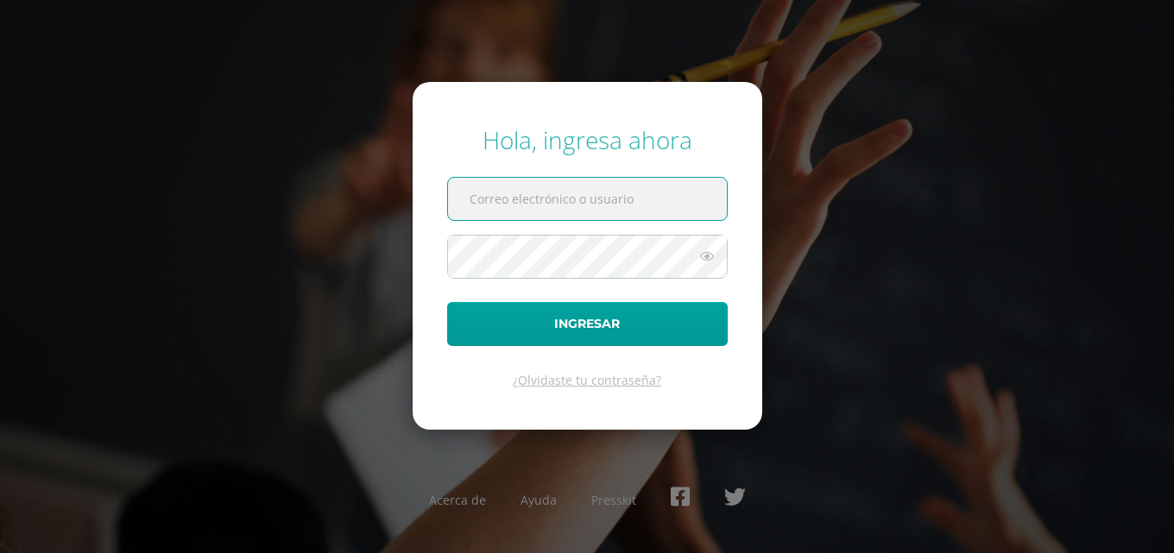
paste input "hermanhidalgo14@colegioselshaddai.edu.gt"
type input "hermanhidalgo14@colegioselshaddai.edu.gt"
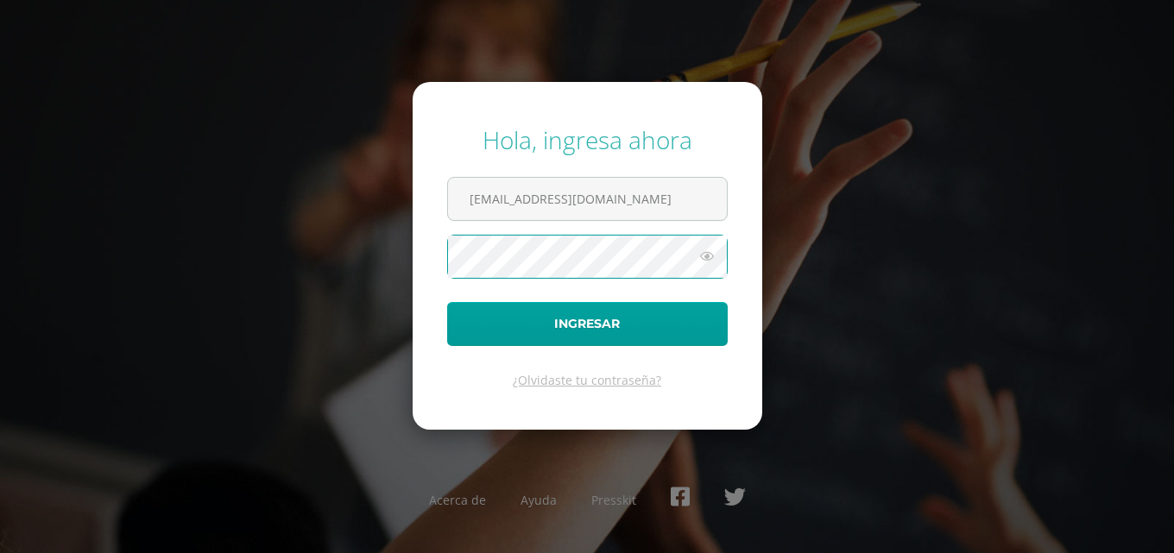
click at [447, 302] on button "Ingresar" at bounding box center [587, 324] width 280 height 44
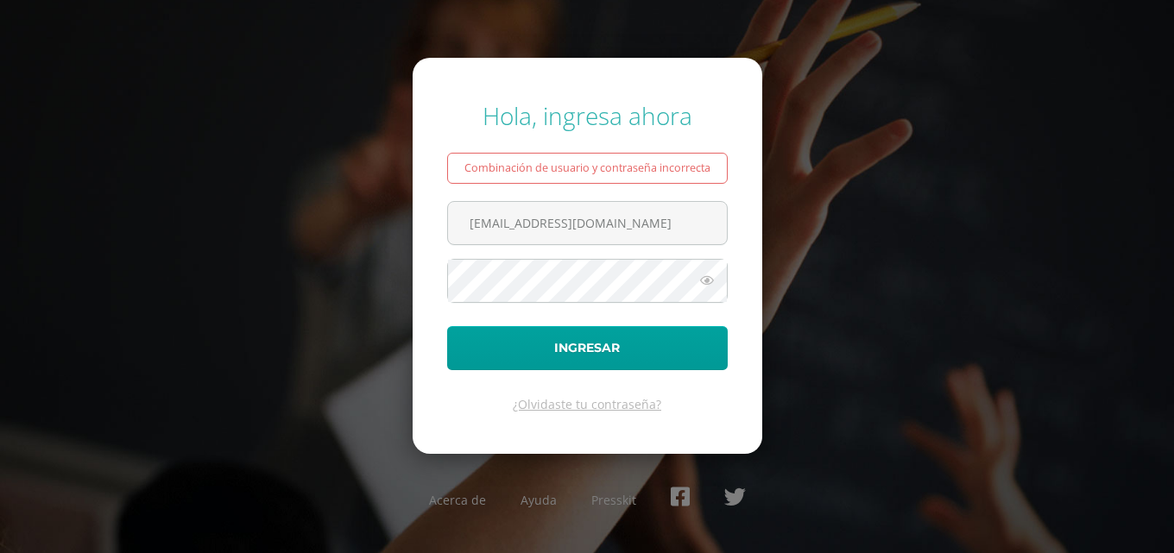
click at [702, 283] on icon at bounding box center [707, 280] width 22 height 21
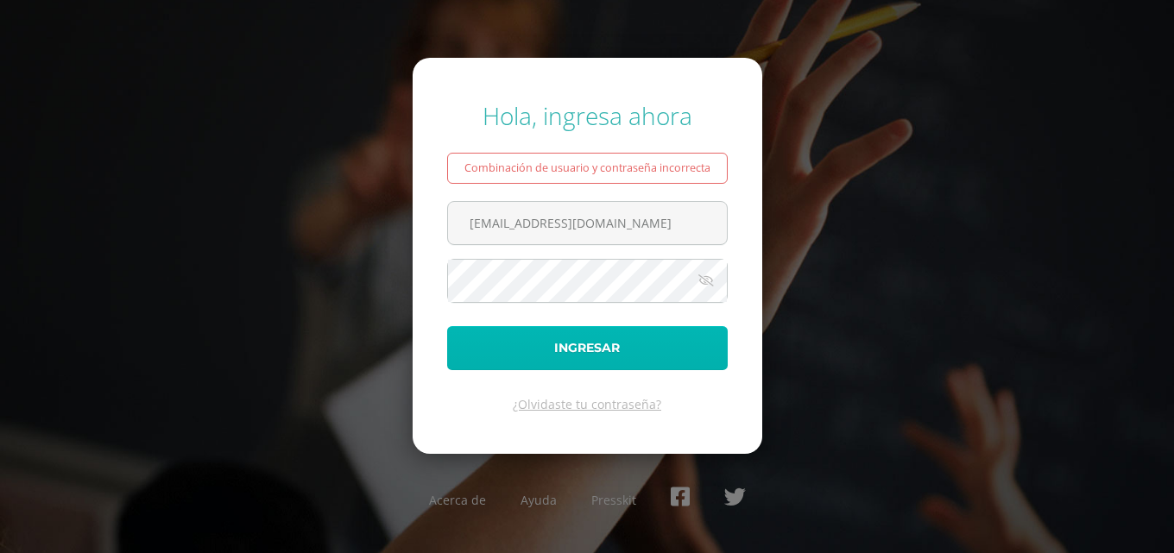
click at [627, 339] on button "Ingresar" at bounding box center [587, 348] width 280 height 44
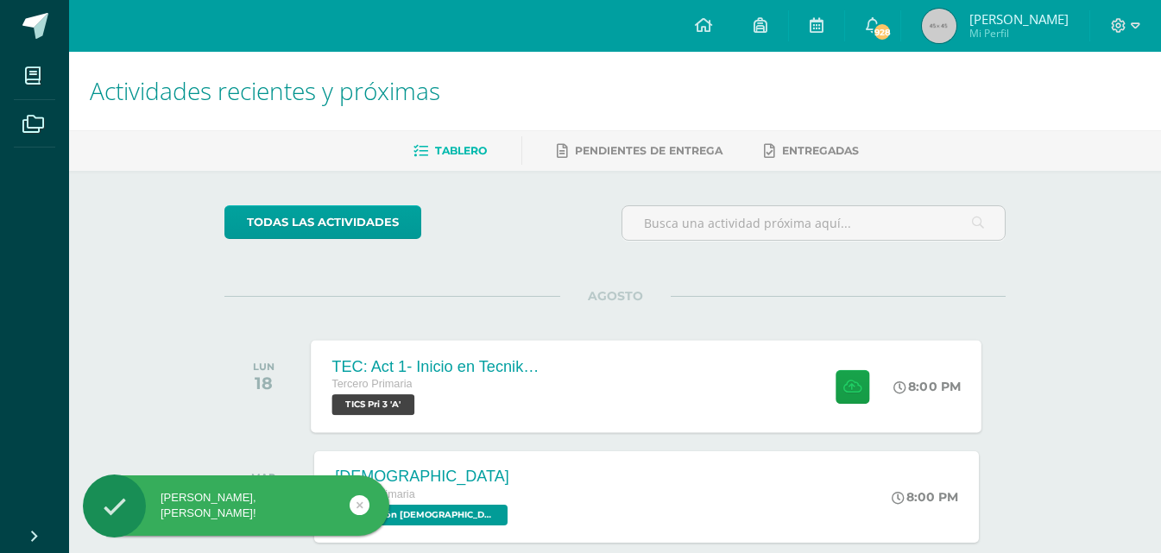
scroll to position [86, 0]
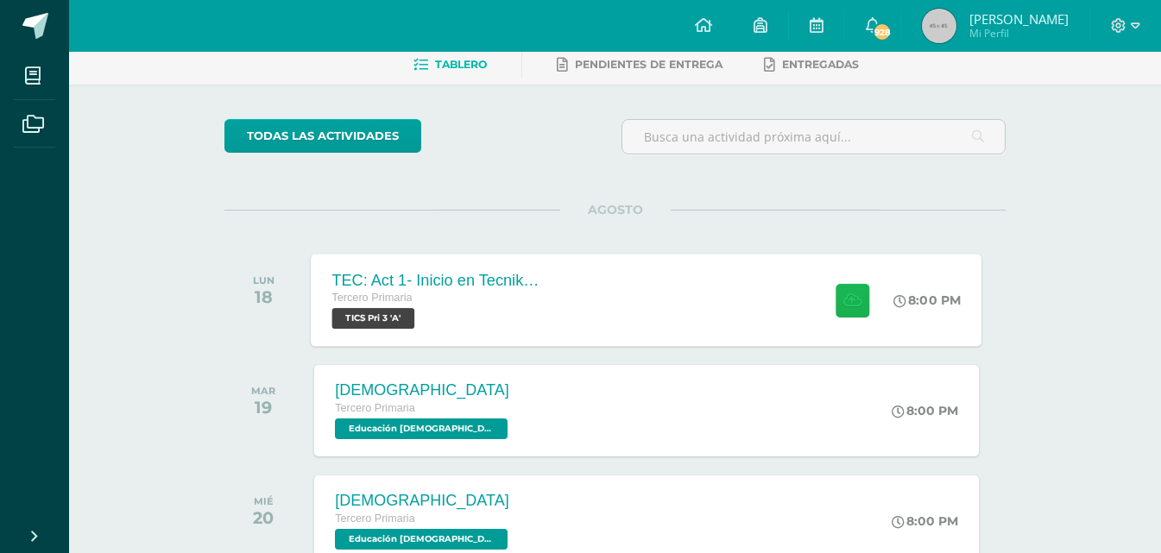
click at [843, 302] on icon at bounding box center [852, 300] width 18 height 15
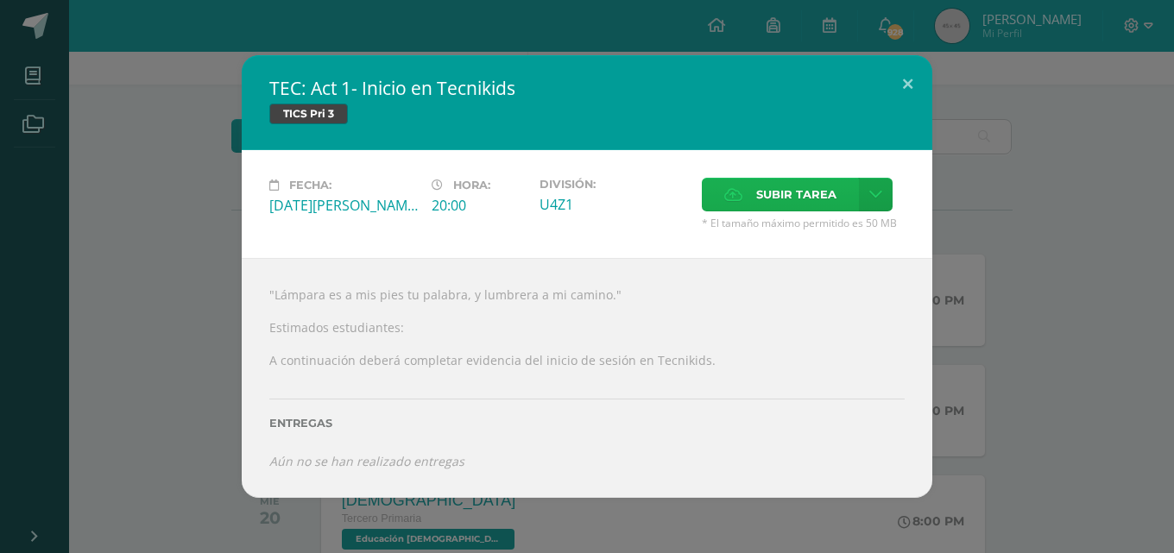
click at [797, 192] on span "Subir tarea" at bounding box center [796, 195] width 80 height 32
click at [0, 0] on input "Subir tarea" at bounding box center [0, 0] width 0 height 0
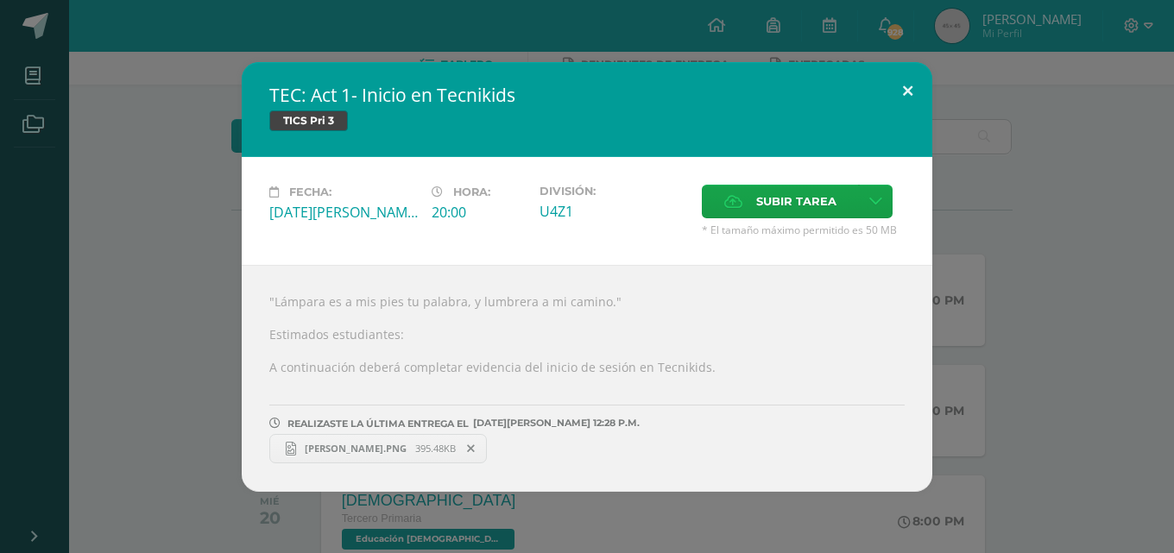
click at [904, 94] on button at bounding box center [907, 91] width 49 height 59
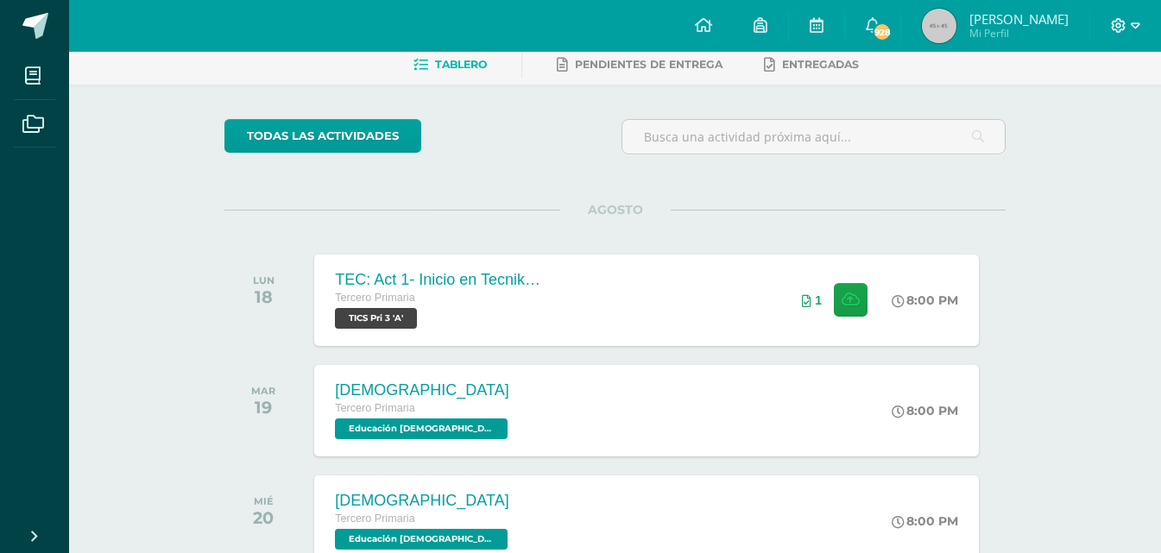
click at [1137, 27] on icon at bounding box center [1135, 25] width 9 height 6
click at [1092, 119] on span "Cerrar sesión" at bounding box center [1082, 118] width 78 height 16
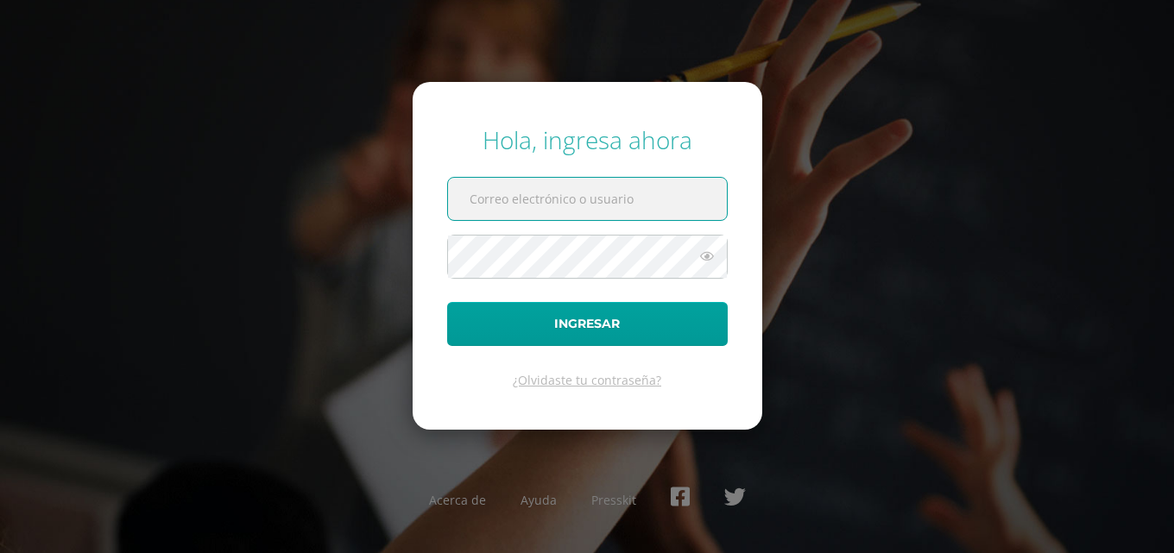
paste input "[EMAIL_ADDRESS][DOMAIN_NAME]"
type input "[EMAIL_ADDRESS][DOMAIN_NAME]"
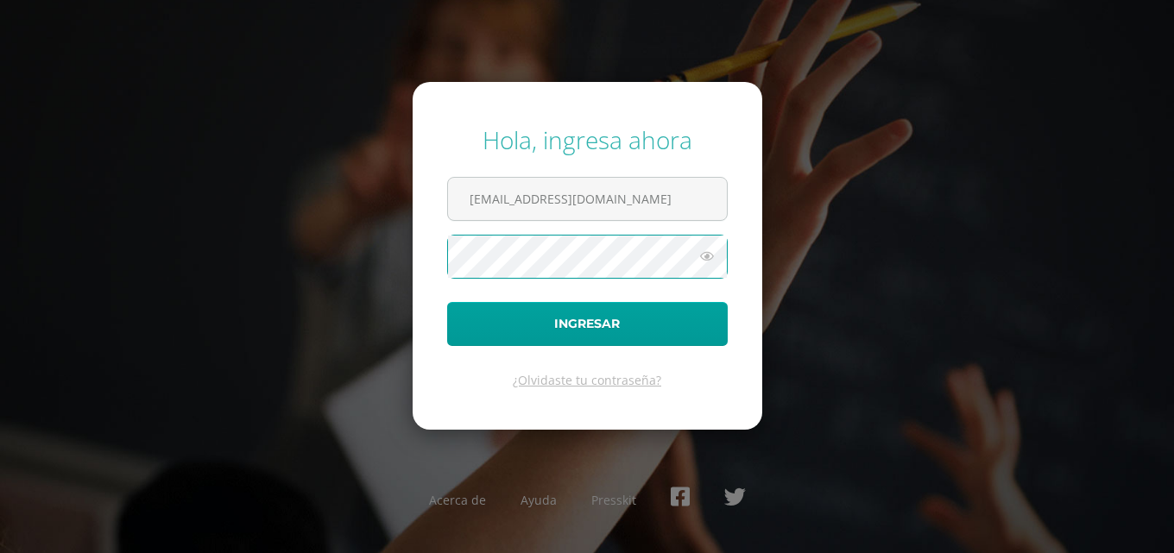
scroll to position [0, 0]
click at [447, 302] on button "Ingresar" at bounding box center [587, 324] width 280 height 44
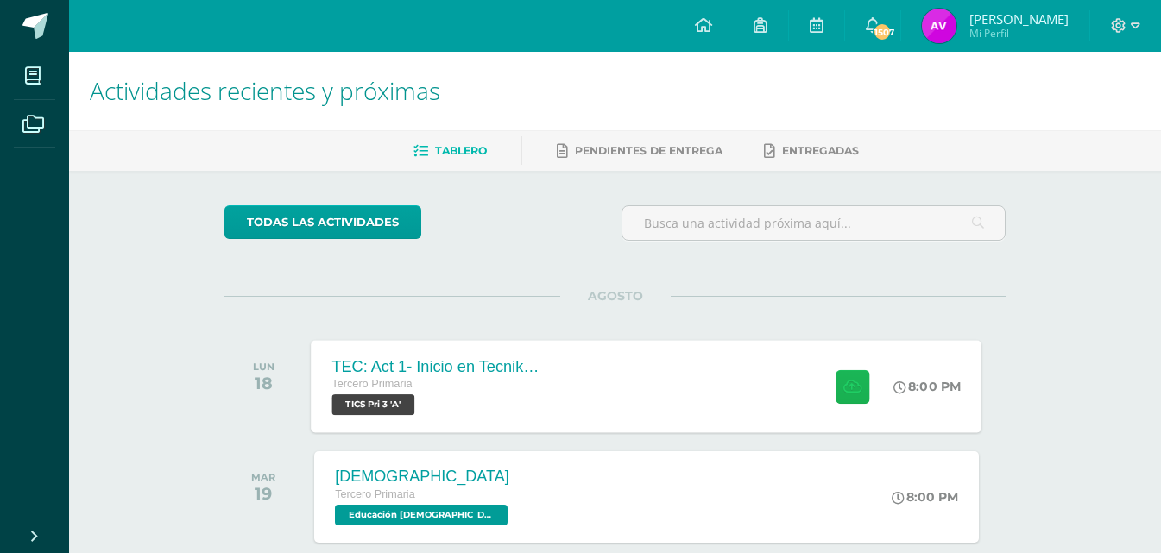
click at [847, 388] on icon at bounding box center [852, 386] width 18 height 15
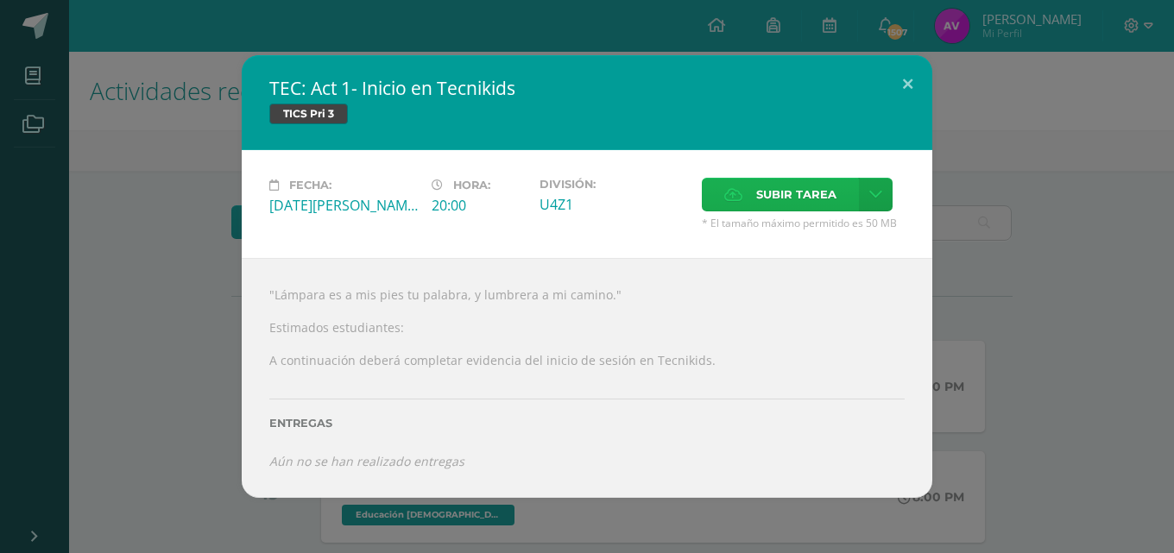
click at [759, 202] on span "Subir tarea" at bounding box center [796, 195] width 80 height 32
click at [0, 0] on input "Subir tarea" at bounding box center [0, 0] width 0 height 0
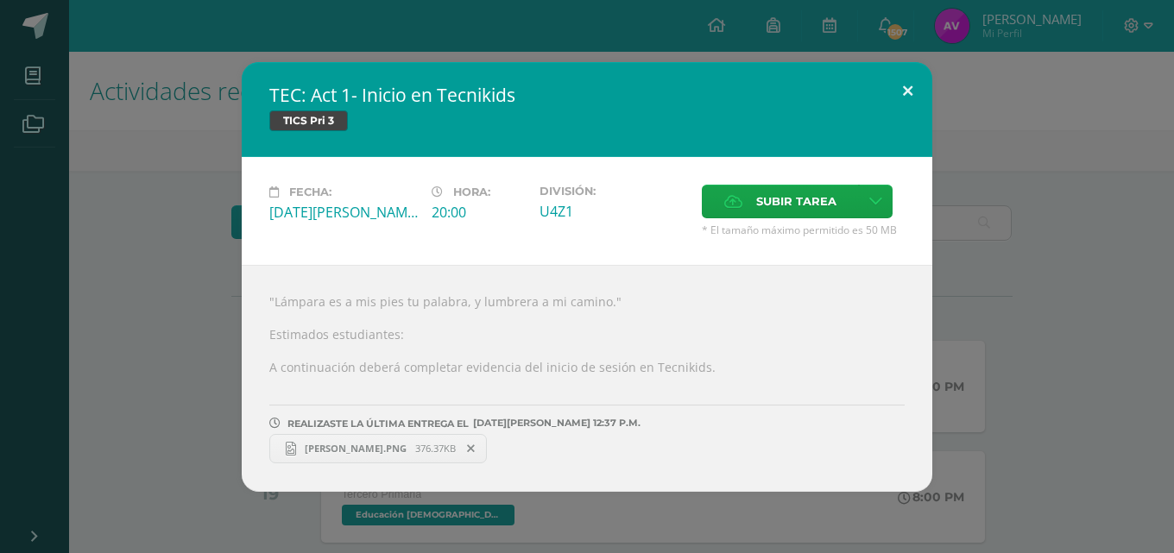
click at [905, 81] on button at bounding box center [907, 91] width 49 height 59
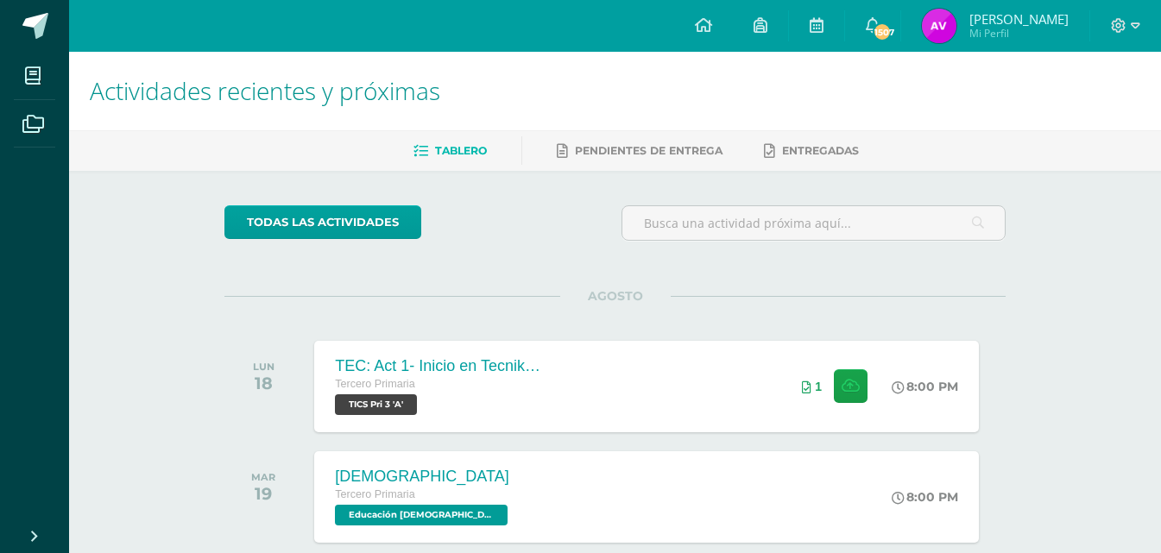
click at [1144, 28] on div at bounding box center [1125, 26] width 71 height 52
click at [1132, 31] on icon at bounding box center [1135, 26] width 9 height 16
click at [1084, 117] on span "Cerrar sesión" at bounding box center [1082, 118] width 78 height 16
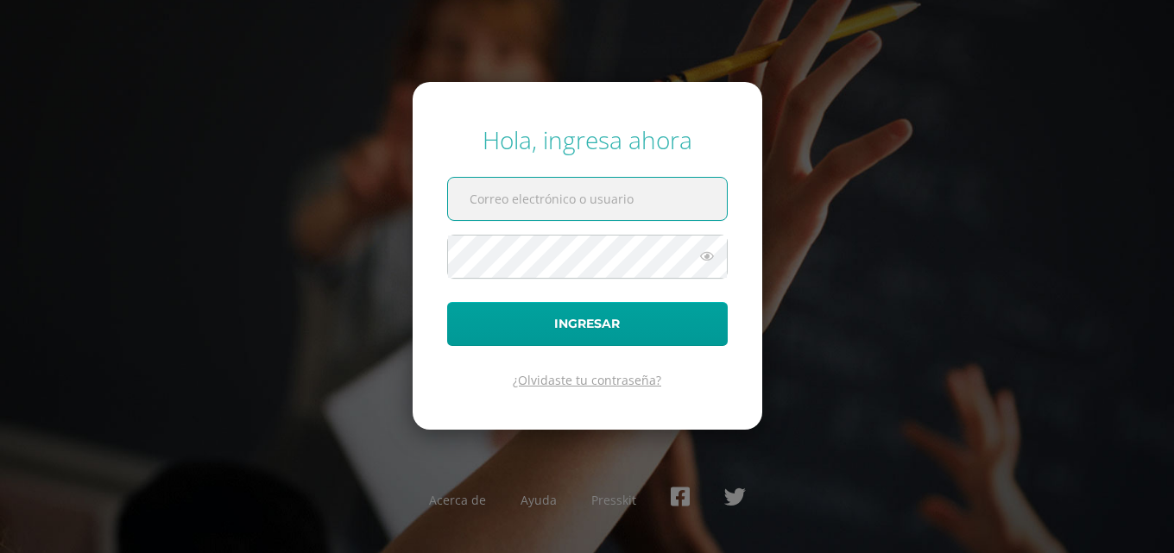
click at [569, 381] on link "¿Olvidaste tu contraseña?" at bounding box center [587, 380] width 148 height 16
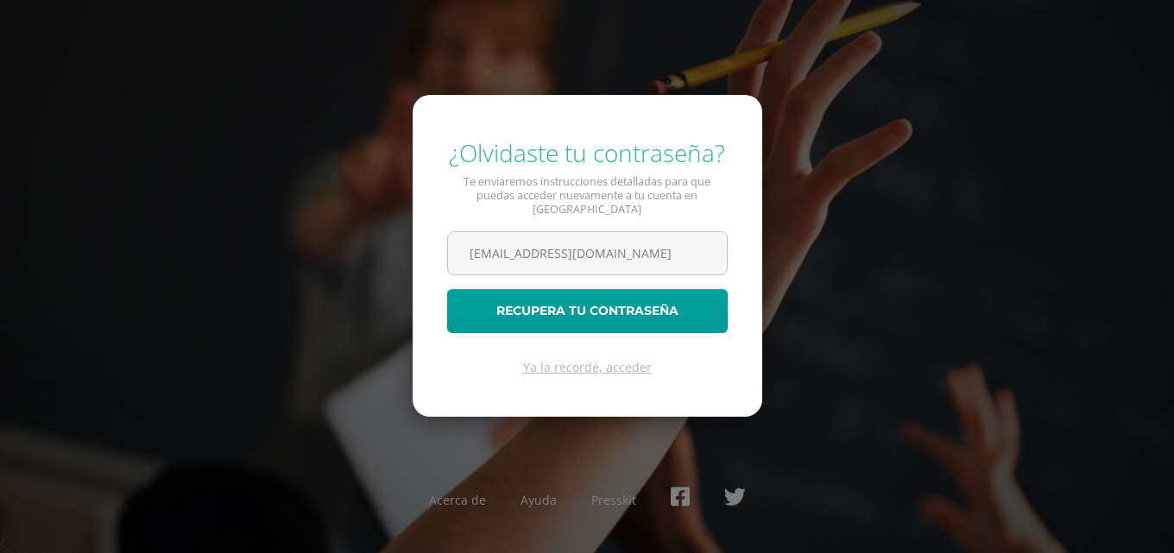
scroll to position [0, 15]
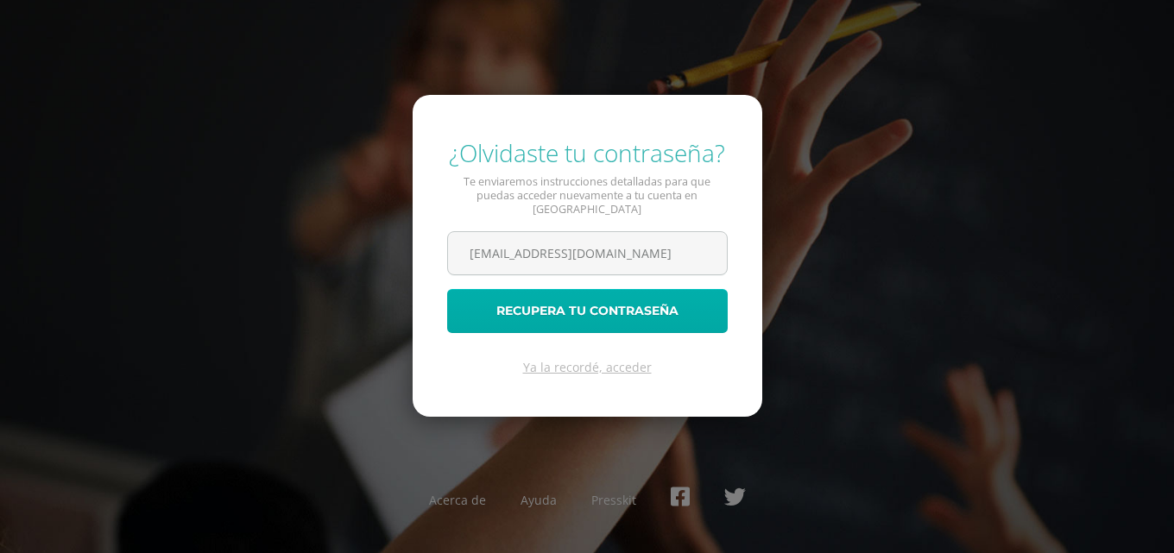
type input "josevelasquez14@colegioselshaddai.edu.gt"
click at [615, 290] on button "Recupera tu contraseña" at bounding box center [587, 311] width 280 height 44
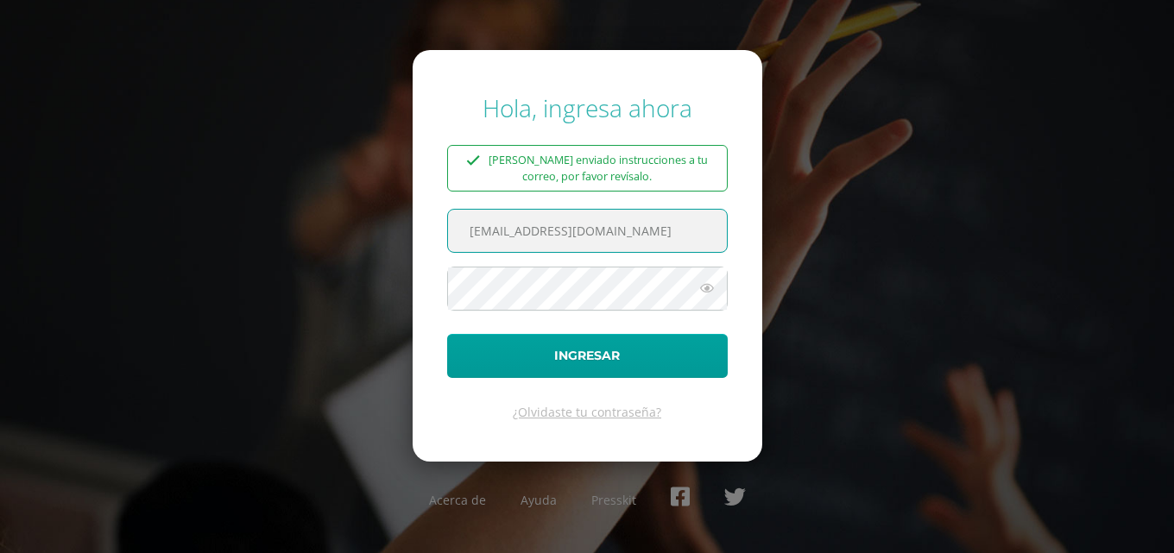
click at [537, 236] on input "[EMAIL_ADDRESS][DOMAIN_NAME]" at bounding box center [587, 231] width 279 height 42
paste input "imarroquin"
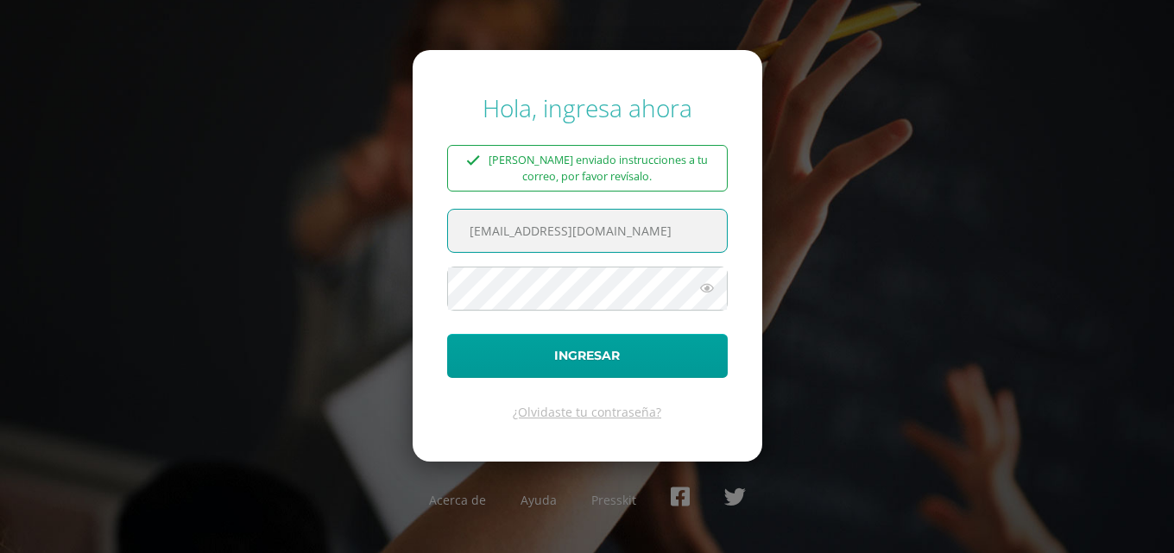
type input "joseimarroquin14@colegioselshaddai.edu.gt"
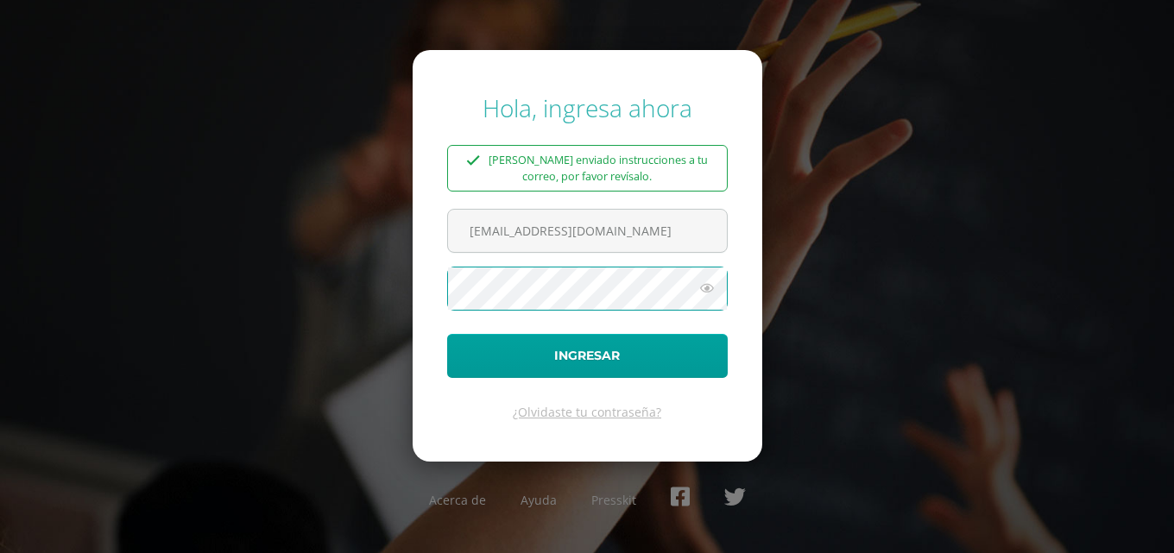
click at [447, 334] on button "Ingresar" at bounding box center [587, 356] width 280 height 44
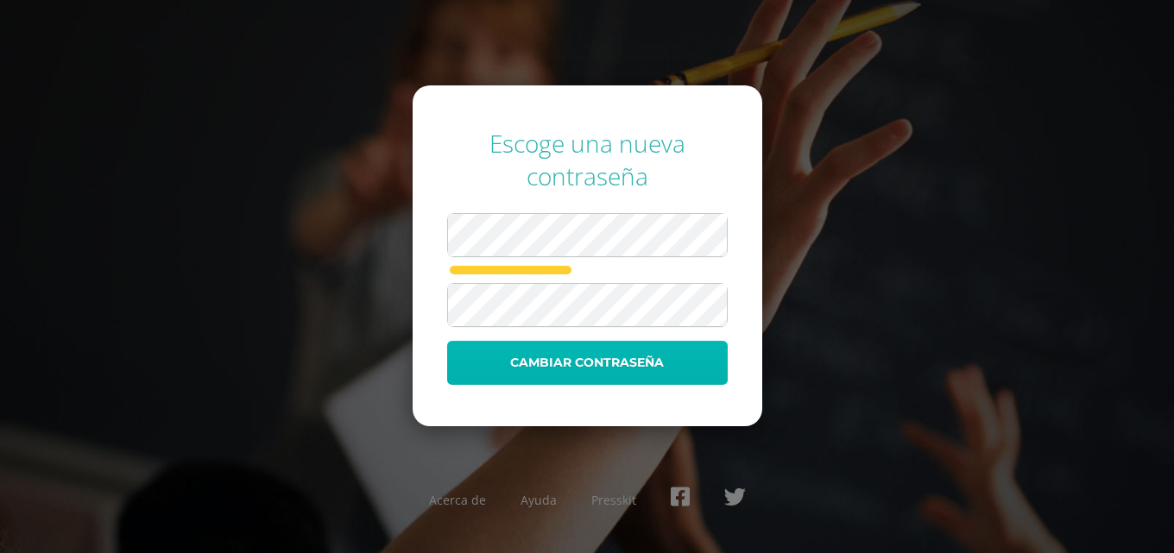
click at [553, 362] on button "Cambiar contraseña" at bounding box center [587, 363] width 280 height 44
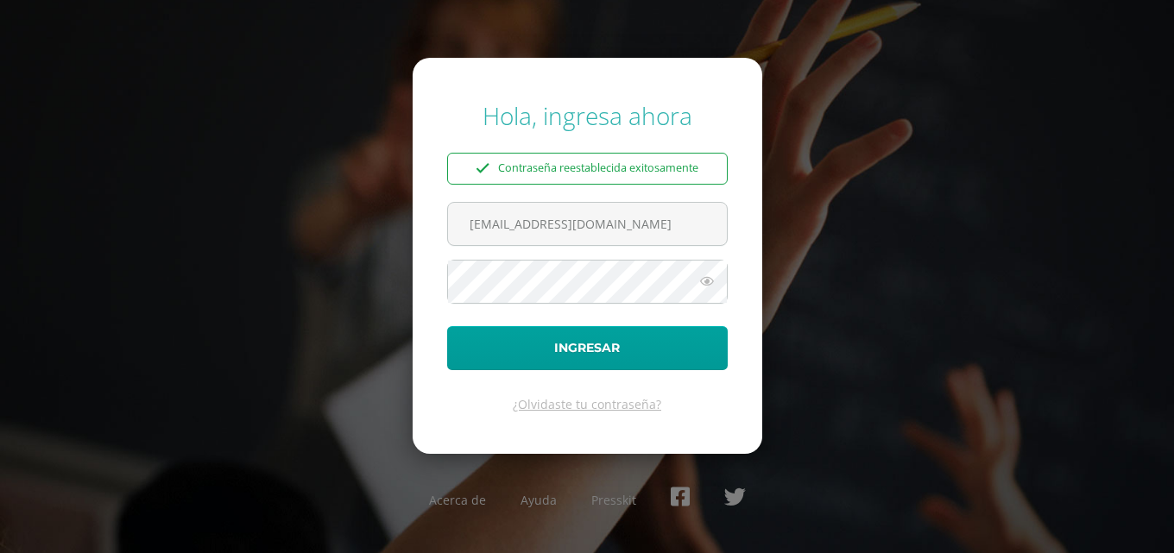
scroll to position [0, 15]
click at [531, 230] on input "[EMAIL_ADDRESS][DOMAIN_NAME]" at bounding box center [587, 224] width 279 height 42
click at [485, 231] on input "[EMAIL_ADDRESS][DOMAIN_NAME]" at bounding box center [587, 224] width 279 height 42
type input "[EMAIL_ADDRESS][DOMAIN_NAME]"
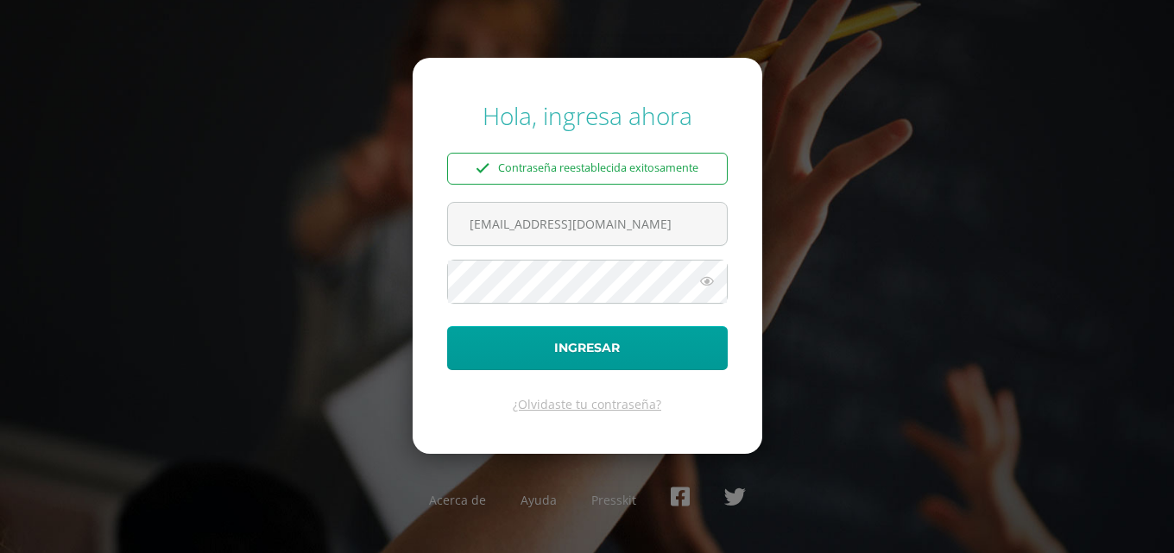
click at [703, 282] on icon at bounding box center [707, 281] width 22 height 21
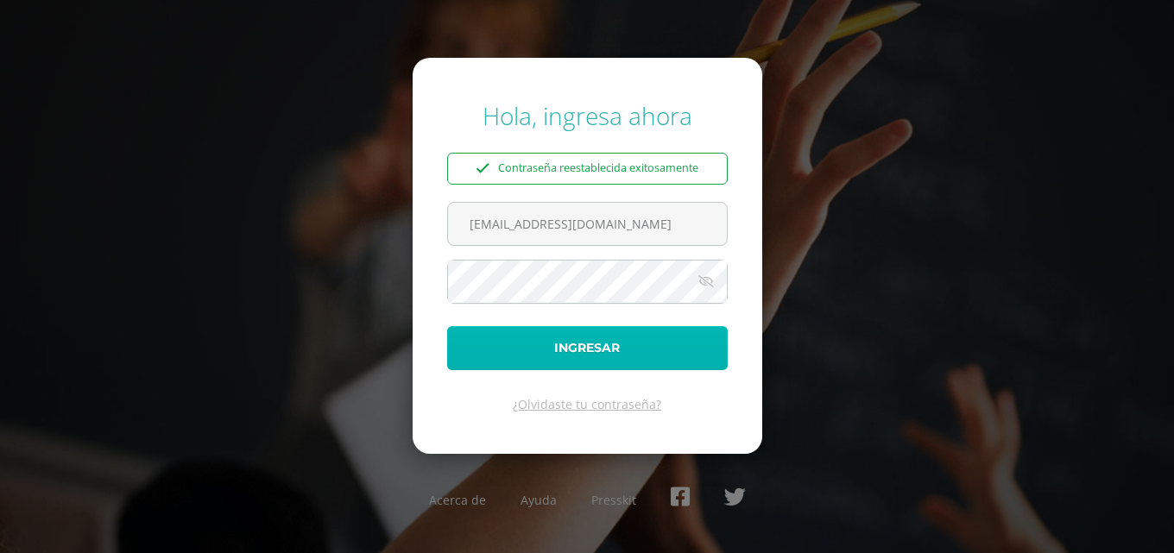
click at [544, 343] on button "Ingresar" at bounding box center [587, 348] width 280 height 44
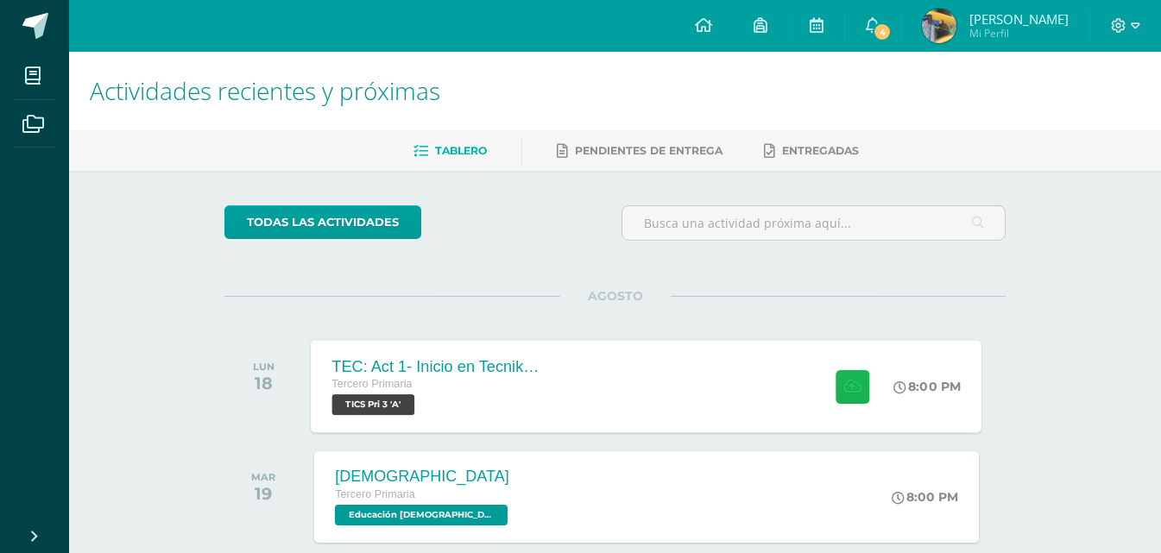
click at [856, 391] on icon at bounding box center [852, 386] width 18 height 15
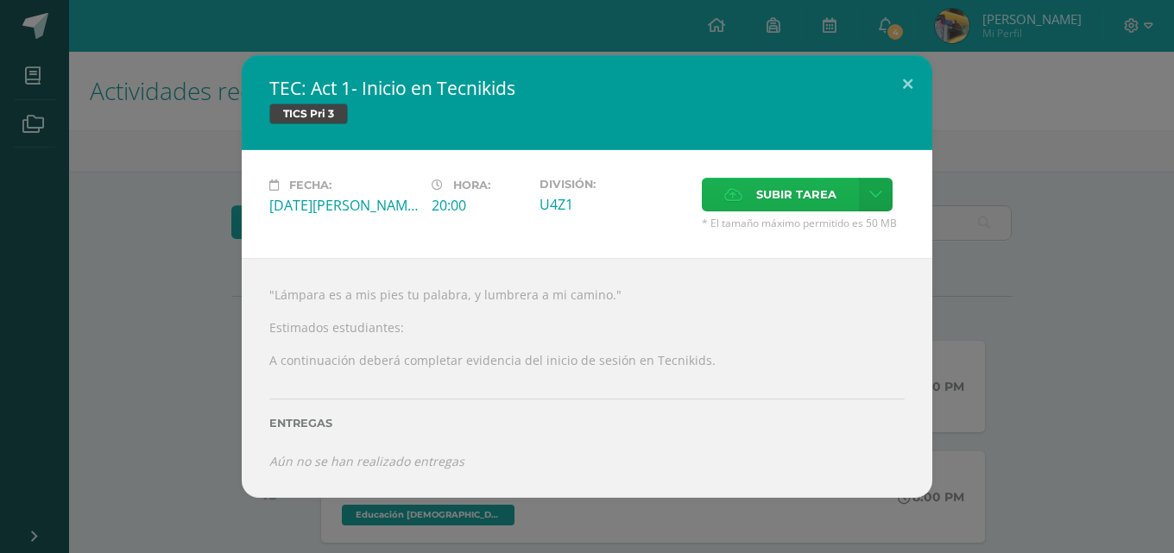
click at [775, 193] on span "Subir tarea" at bounding box center [796, 195] width 80 height 32
click at [0, 0] on input "Subir tarea" at bounding box center [0, 0] width 0 height 0
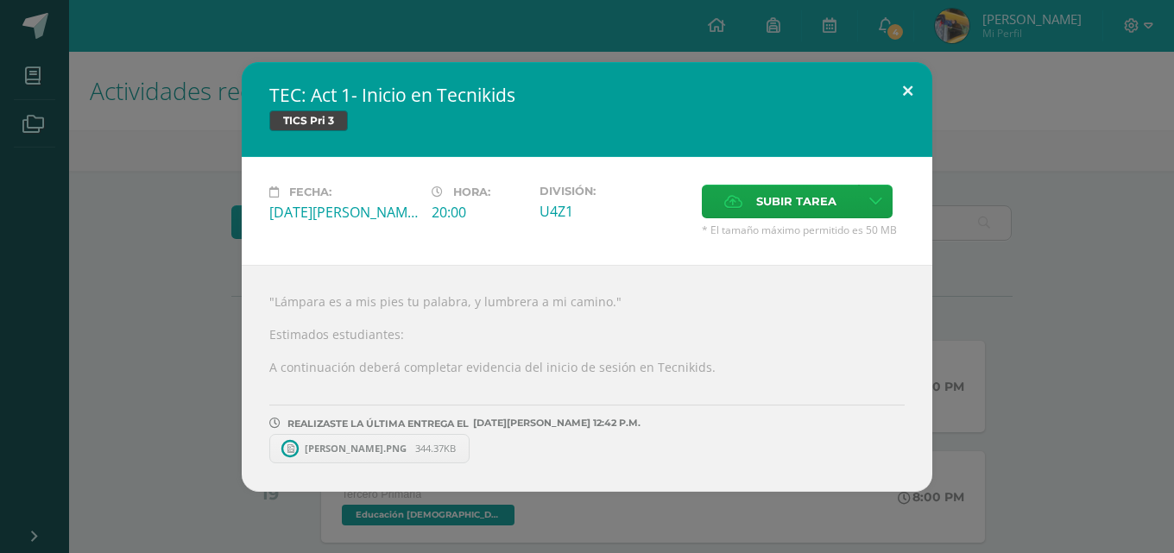
click at [907, 91] on button at bounding box center [907, 91] width 49 height 59
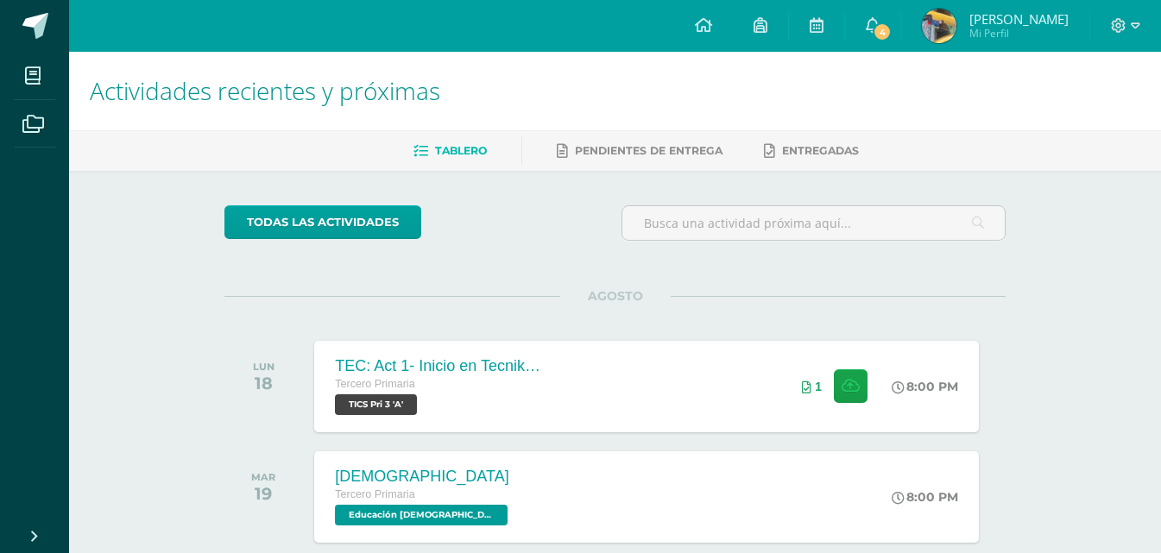
click at [1151, 33] on div at bounding box center [1125, 26] width 71 height 52
click at [1137, 35] on span at bounding box center [1125, 25] width 29 height 19
click at [1083, 117] on span "Cerrar sesión" at bounding box center [1082, 118] width 78 height 16
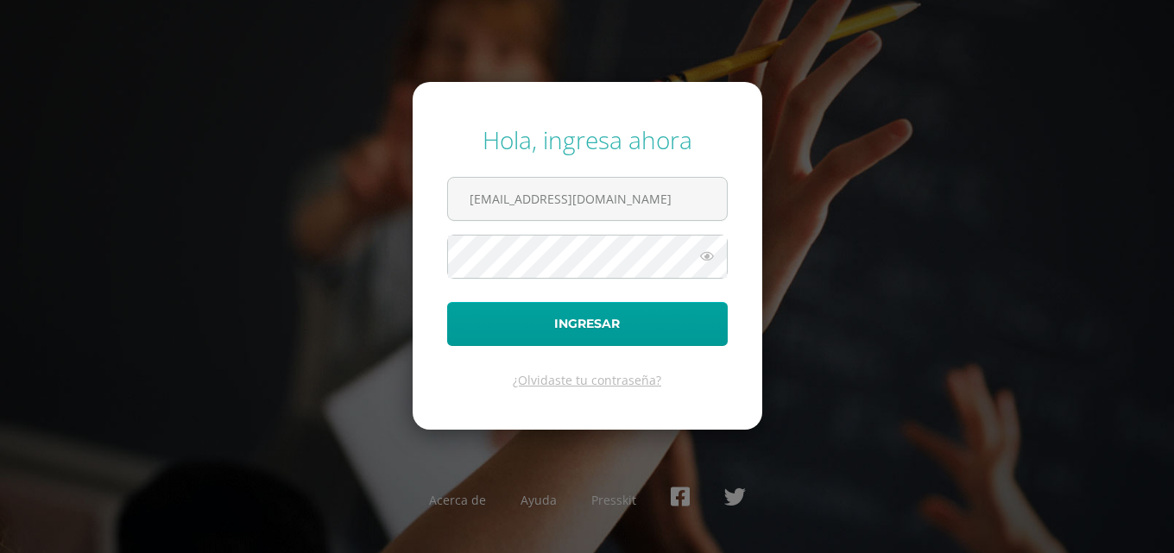
scroll to position [0, 22]
type input "[EMAIL_ADDRESS][DOMAIN_NAME]"
click at [447, 302] on button "Ingresar" at bounding box center [587, 324] width 280 height 44
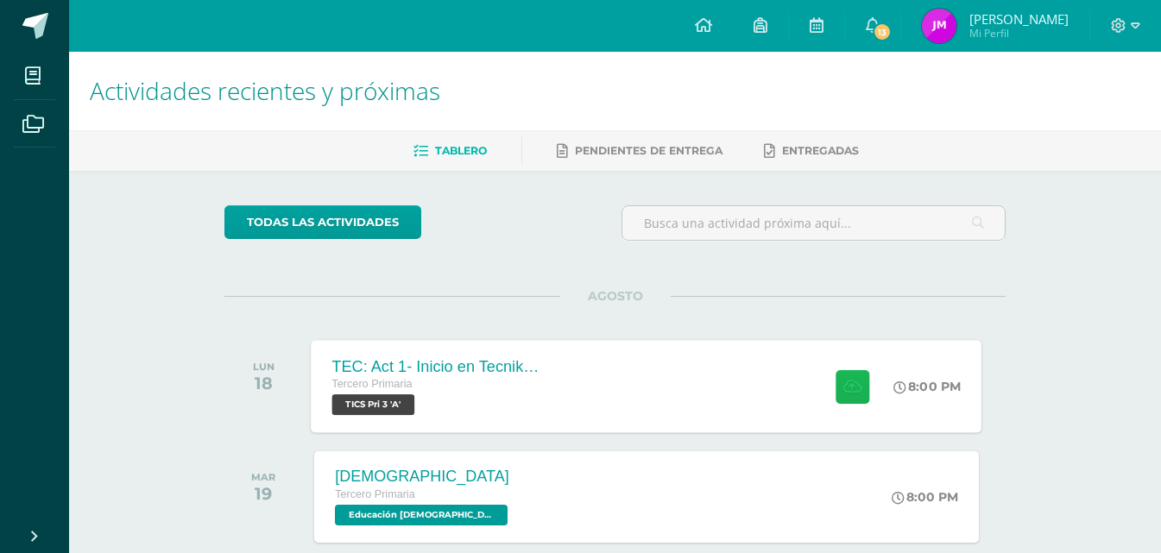
click at [845, 388] on icon at bounding box center [852, 386] width 18 height 15
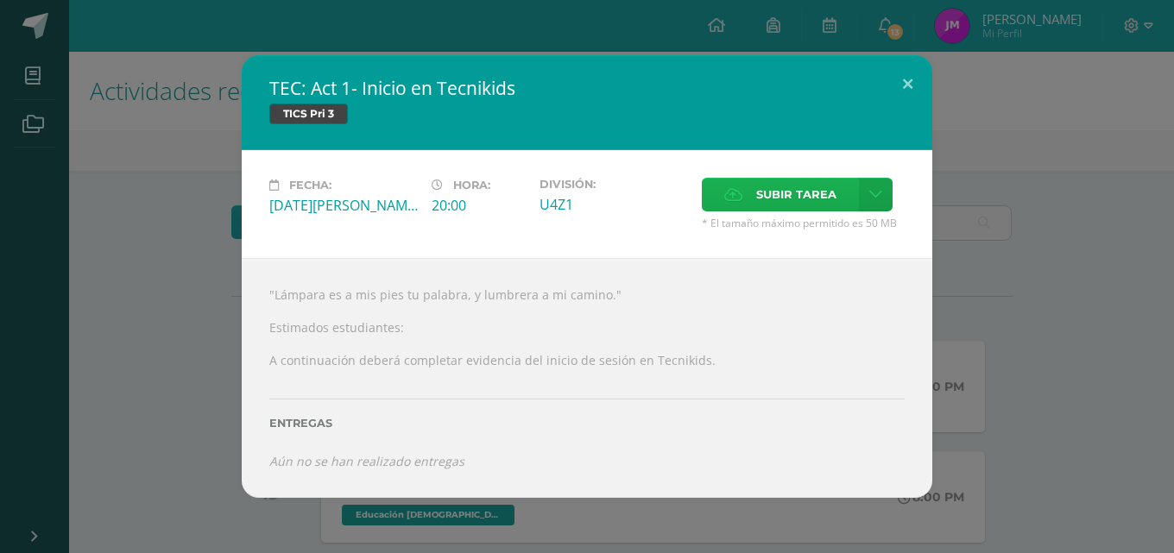
click at [800, 196] on span "Subir tarea" at bounding box center [796, 195] width 80 height 32
click at [0, 0] on input "Subir tarea" at bounding box center [0, 0] width 0 height 0
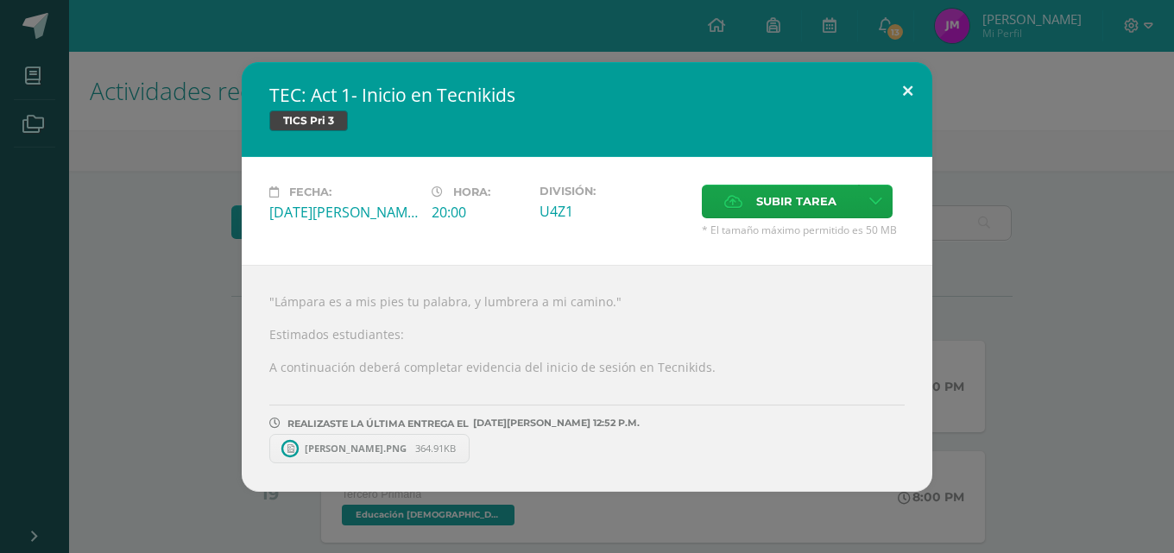
click at [904, 94] on button at bounding box center [907, 91] width 49 height 59
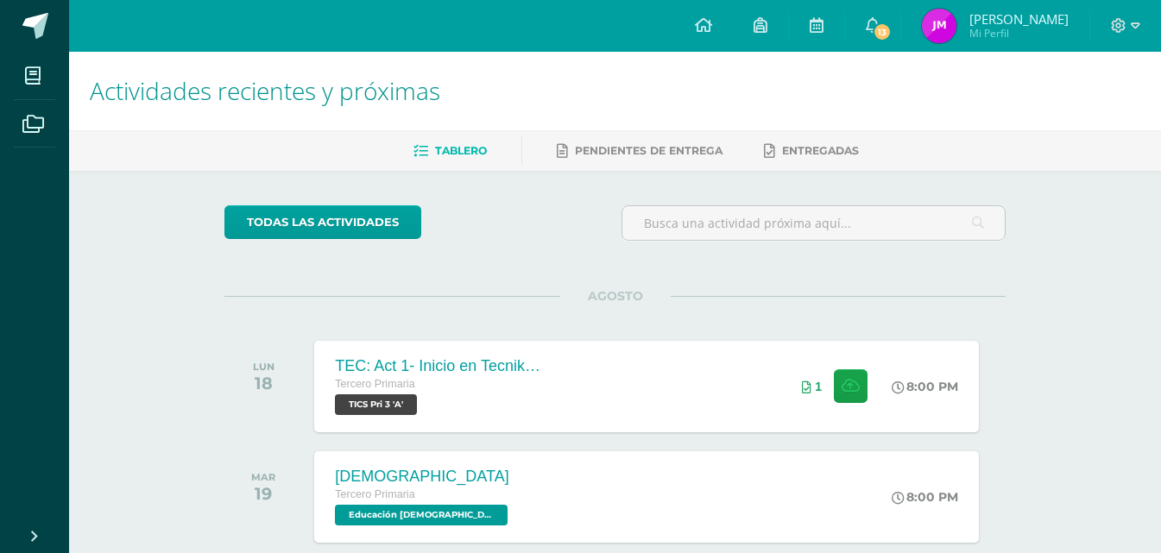
click at [1147, 35] on div at bounding box center [1125, 26] width 71 height 52
click at [1131, 28] on icon at bounding box center [1135, 26] width 9 height 16
click at [1048, 117] on span "Cerrar sesión" at bounding box center [1082, 118] width 78 height 16
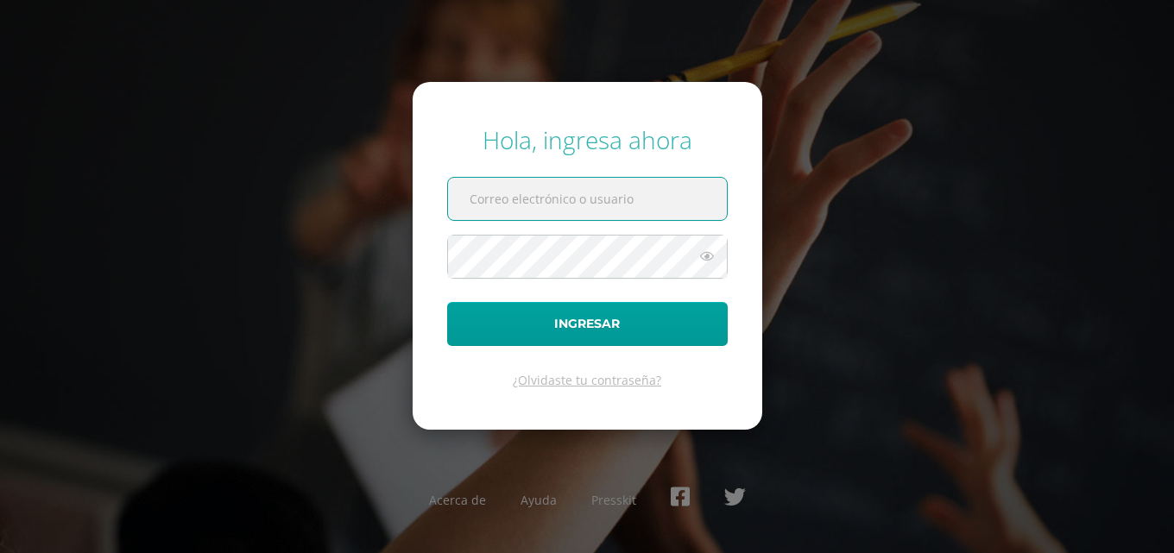
paste input "[EMAIL_ADDRESS][DOMAIN_NAME]"
type input "[EMAIL_ADDRESS][DOMAIN_NAME]"
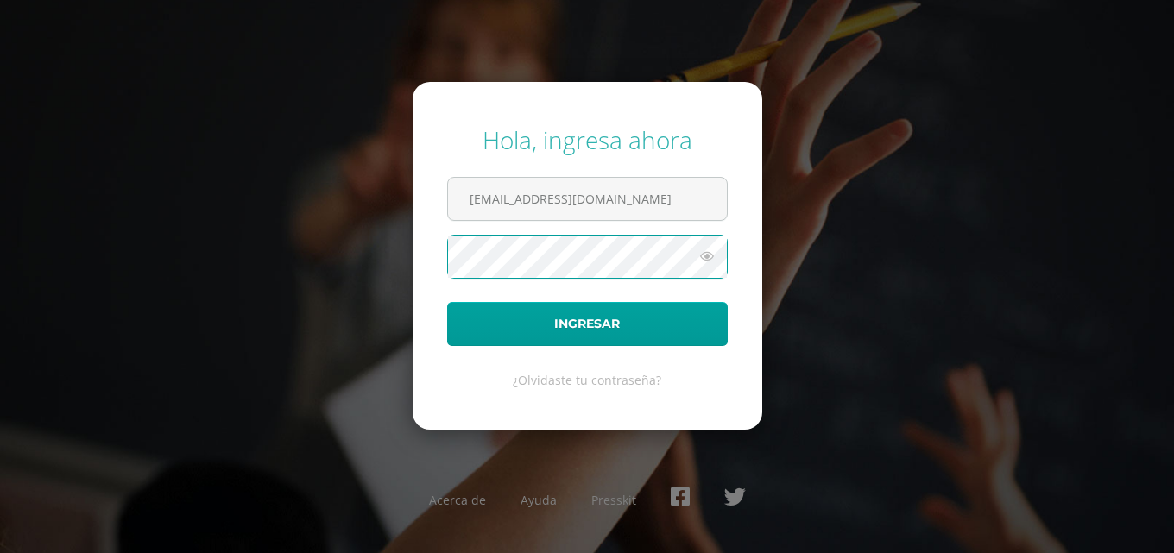
click at [447, 302] on button "Ingresar" at bounding box center [587, 324] width 280 height 44
